Goal: Task Accomplishment & Management: Complete application form

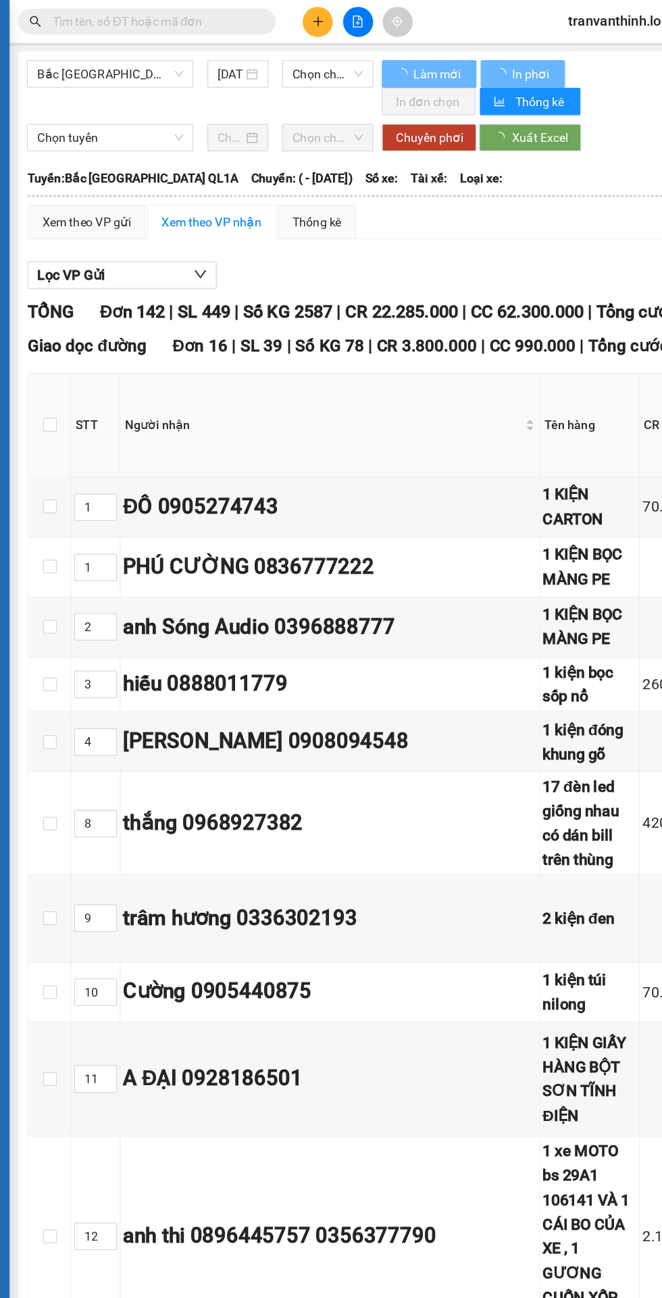
click at [176, 20] on input "text" at bounding box center [154, 16] width 160 height 15
click at [131, 14] on input "text" at bounding box center [154, 16] width 160 height 15
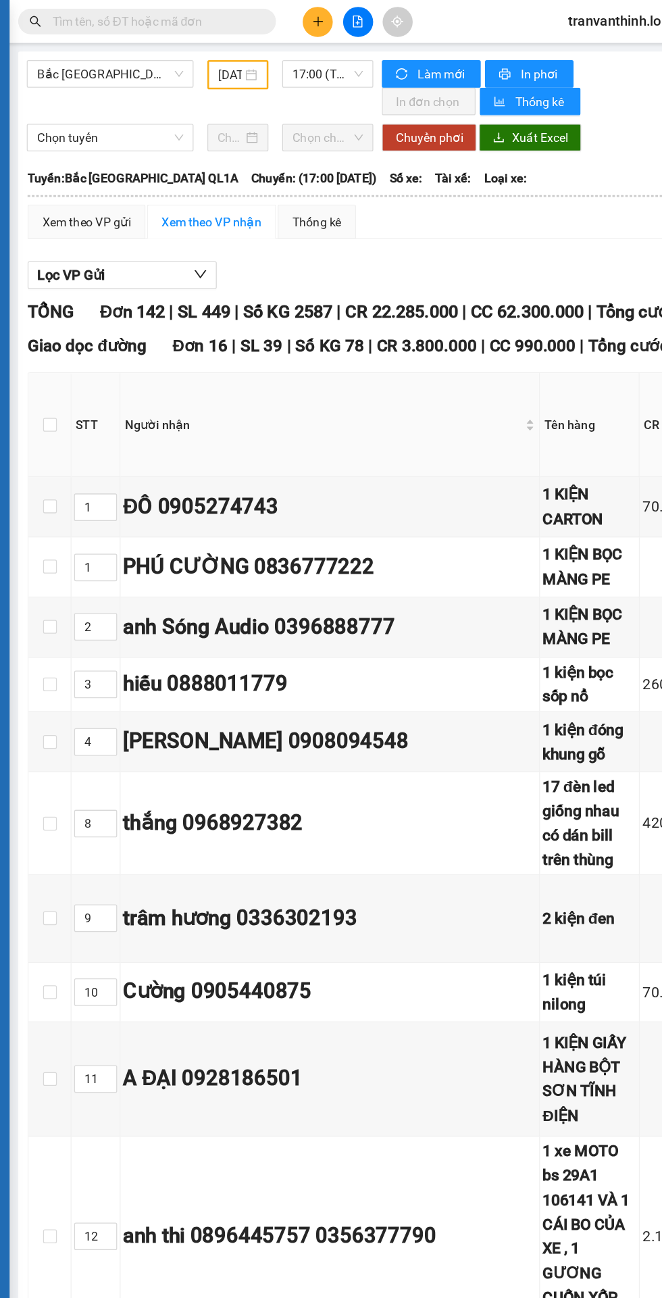
type input "[DATE]"
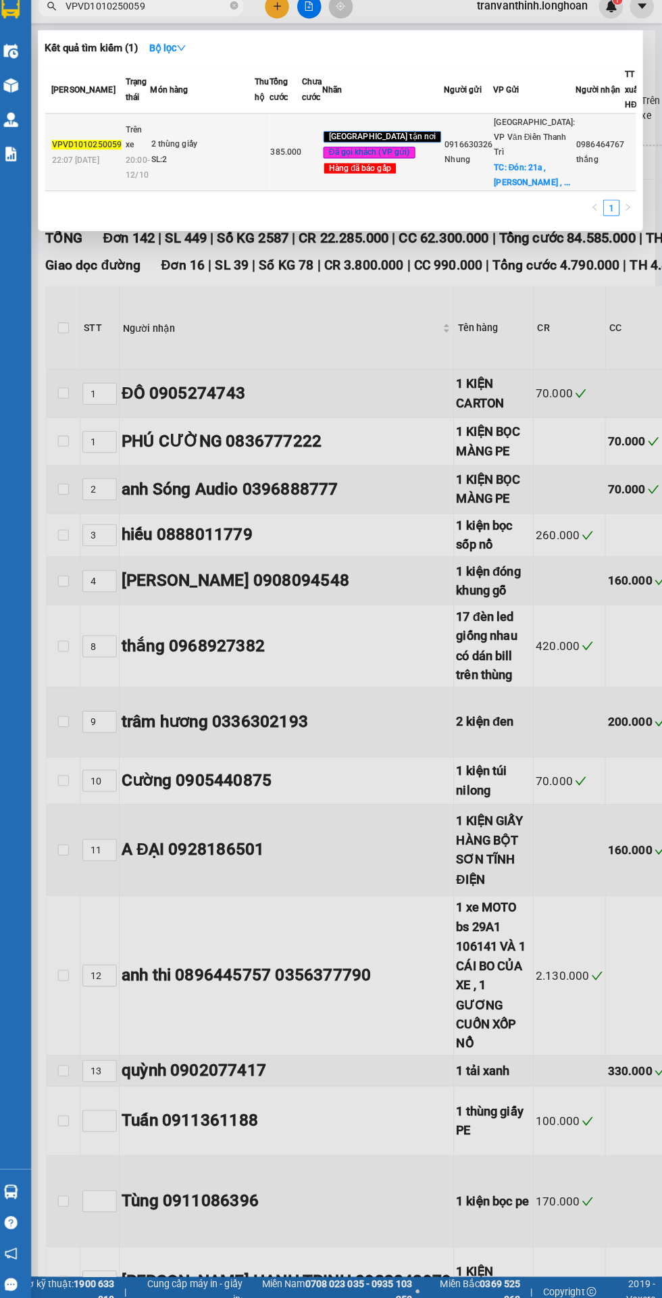
type input "VPVD1010250059"
click at [276, 199] on td at bounding box center [268, 161] width 15 height 76
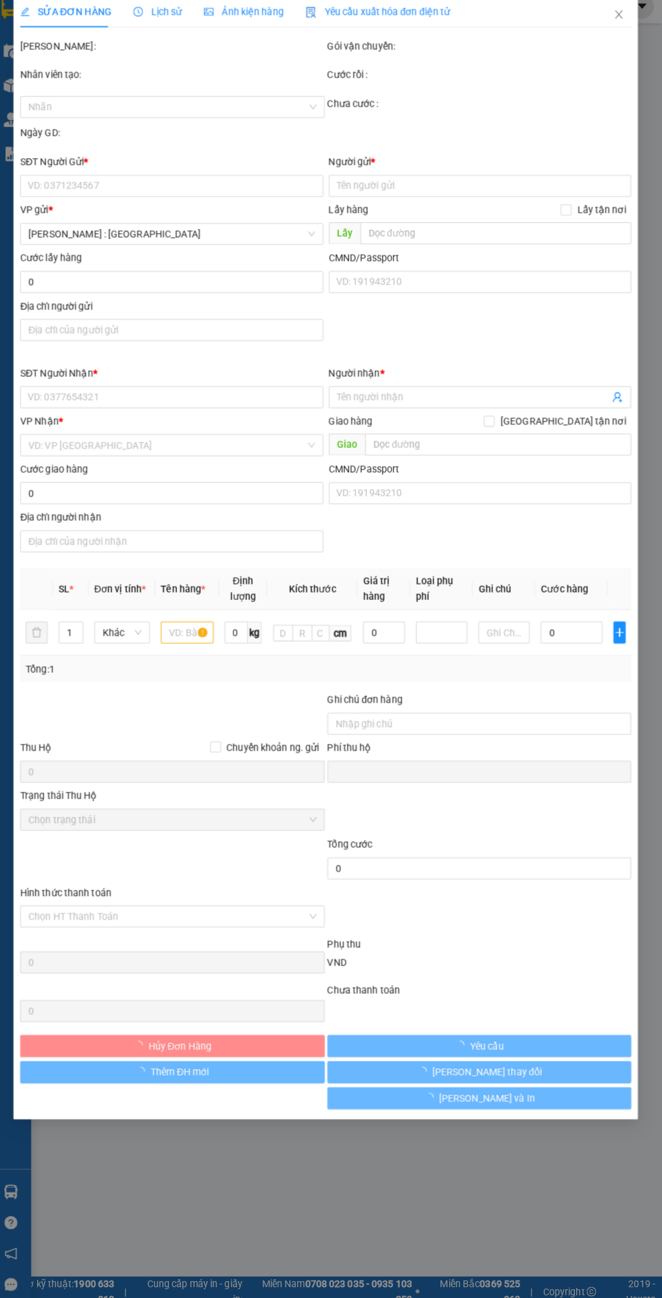
type input "0916630326"
type input "Nhung"
checkbox input "true"
type input "Đón: 21a , [PERSON_NAME] , [GEOGRAPHIC_DATA] , [GEOGRAPHIC_DATA]"
type input "65.000"
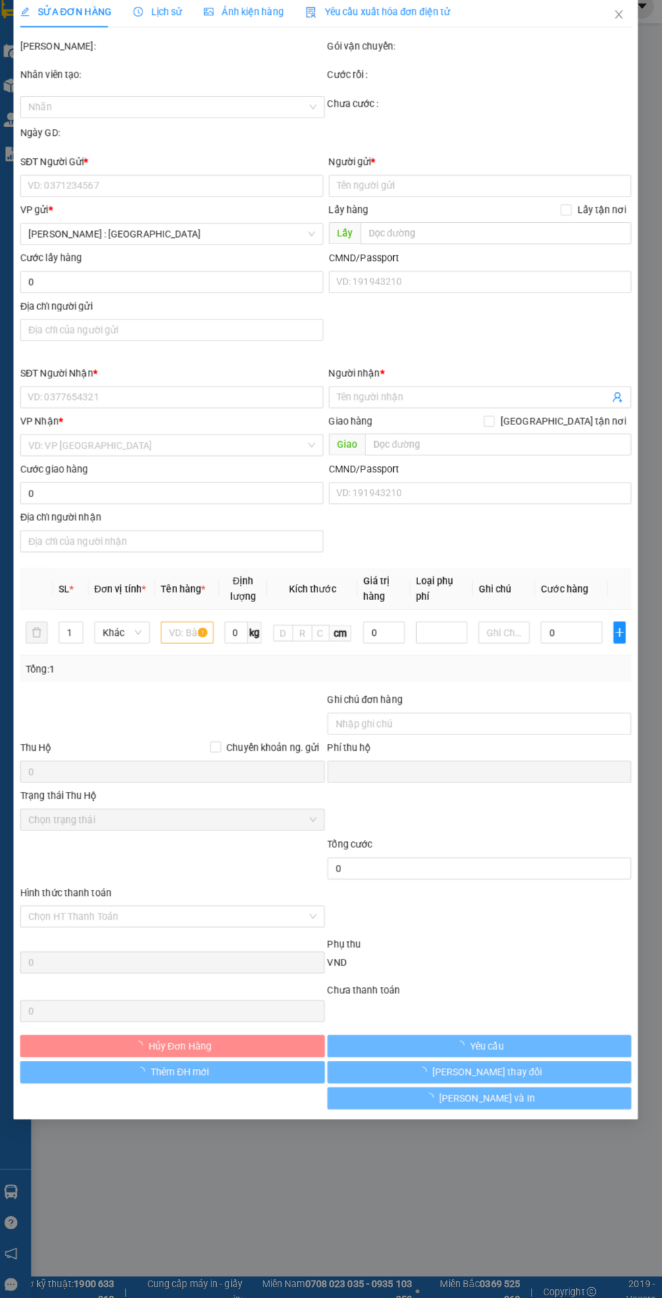
type input "0986464767"
type input "thắng"
checkbox input "true"
type input "Trả : 56 cộng hoà p4 quận [GEOGRAPHIC_DATA]"
type input "HÀNG DỄ MÓP MÉO CHÚ Ý BỐC XẾP NHẸ TAY KHÔNG ĐÈ HÀNG ( KHÔNG ĐỀN GIÁ TRỊ HÀNG )"
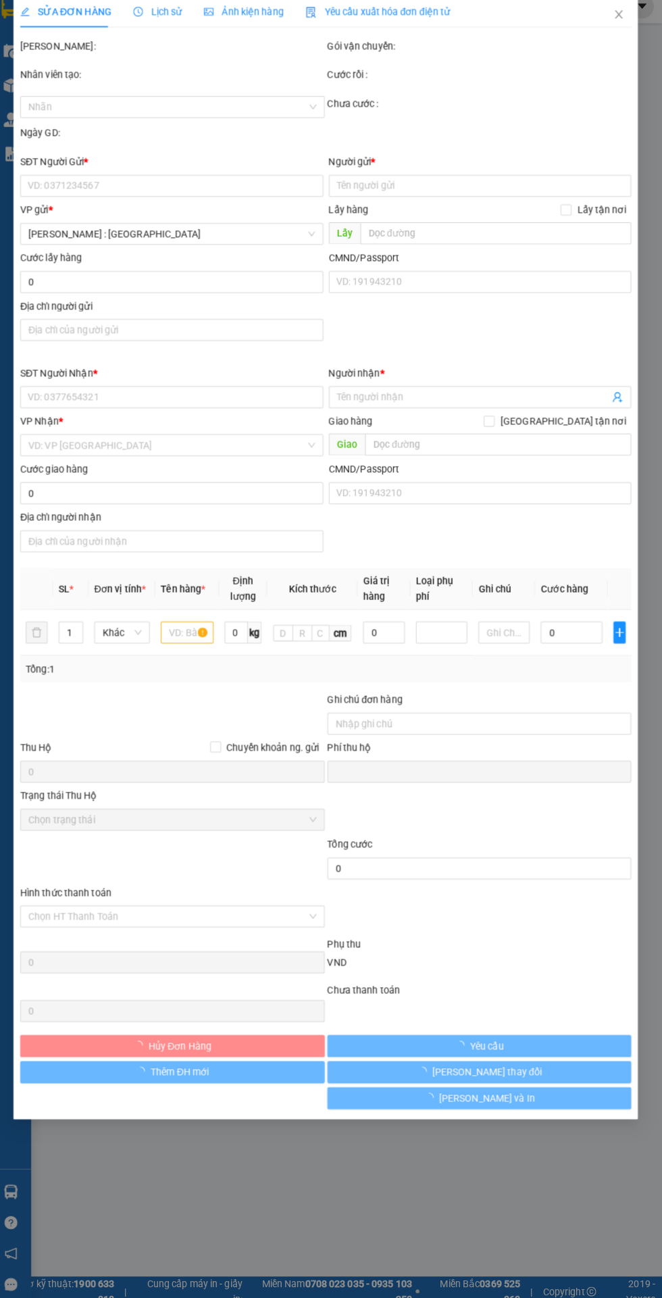
type input "0"
type input "385.000"
